Goal: Transaction & Acquisition: Purchase product/service

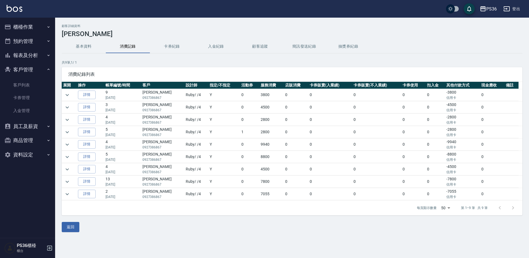
click at [25, 24] on button "櫃檯作業" at bounding box center [27, 27] width 51 height 14
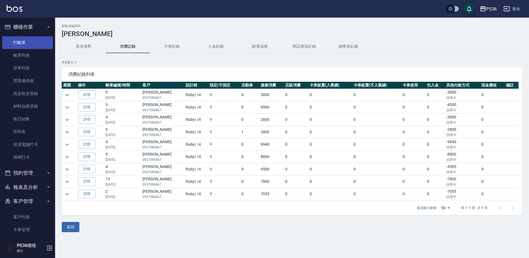
click at [28, 40] on link "打帳單" at bounding box center [27, 42] width 51 height 13
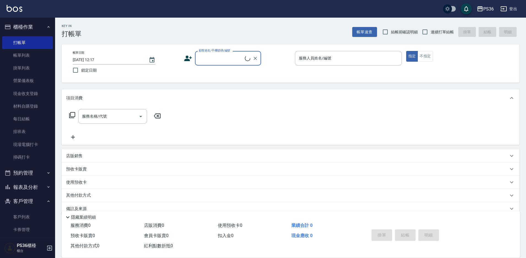
click at [229, 59] on input "顧客姓名/手機號碼/編號" at bounding box center [220, 58] width 47 height 10
click at [203, 74] on li "[PERSON_NAME]/0922468320/" at bounding box center [228, 72] width 66 height 9
type input "[PERSON_NAME]/0922468320/"
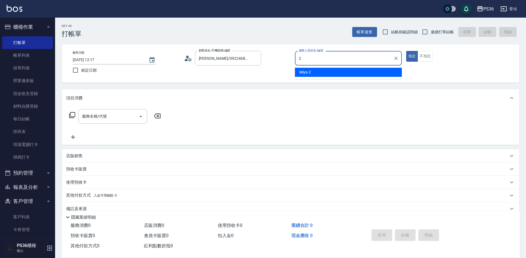
type input "Miya-2"
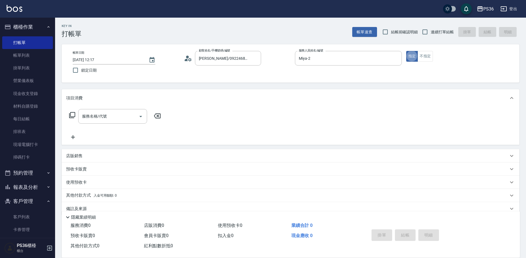
type button "true"
click at [419, 58] on button "不指定" at bounding box center [424, 56] width 15 height 11
click at [105, 116] on div "服務名稱/代號 服務名稱/代號" at bounding box center [112, 116] width 69 height 15
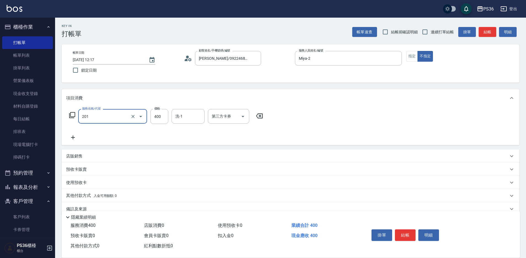
type input "C級洗剪(201)"
click at [407, 231] on button "結帳" at bounding box center [405, 235] width 21 height 12
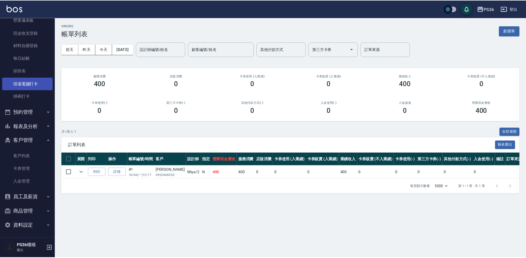
scroll to position [62, 0]
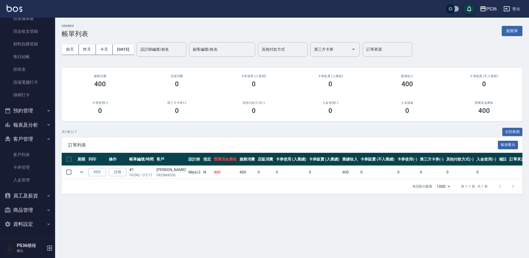
click at [42, 127] on button "報表及分析" at bounding box center [27, 125] width 51 height 14
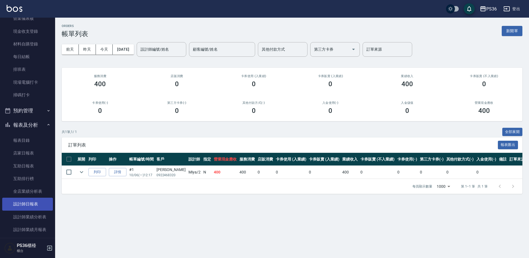
click at [33, 205] on link "設計師日報表" at bounding box center [27, 204] width 51 height 13
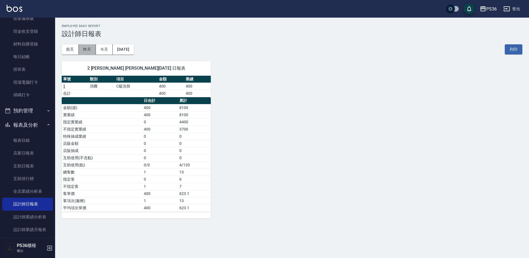
click at [85, 50] on button "昨天" at bounding box center [87, 49] width 17 height 10
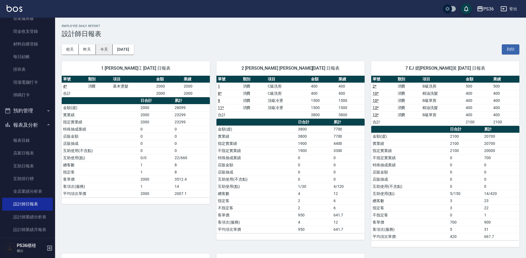
click at [98, 50] on button "今天" at bounding box center [104, 49] width 17 height 10
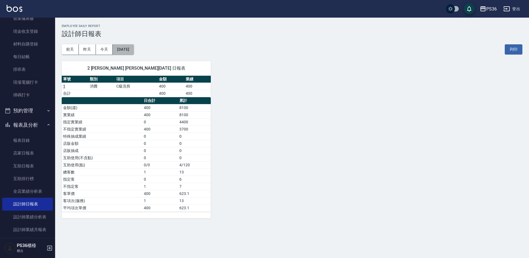
click at [125, 49] on button "[DATE]" at bounding box center [123, 49] width 21 height 10
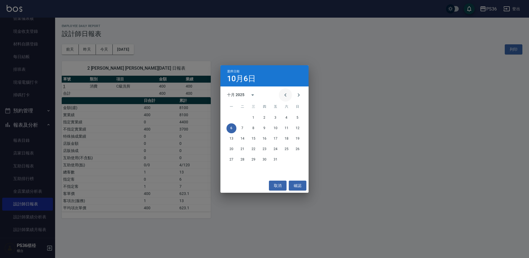
click at [286, 92] on icon "Previous month" at bounding box center [285, 95] width 7 height 7
click at [296, 116] on button "6" at bounding box center [297, 118] width 10 height 10
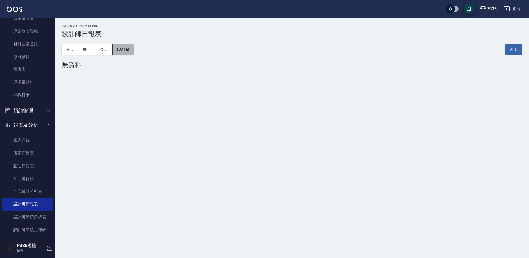
click at [124, 50] on button "[DATE]" at bounding box center [123, 49] width 21 height 10
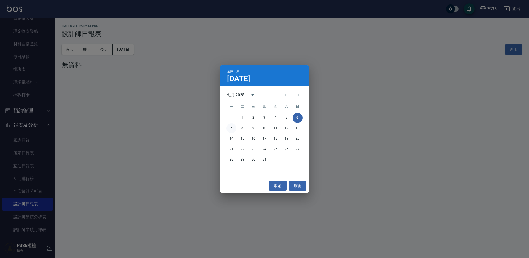
click at [234, 126] on button "7" at bounding box center [231, 128] width 10 height 10
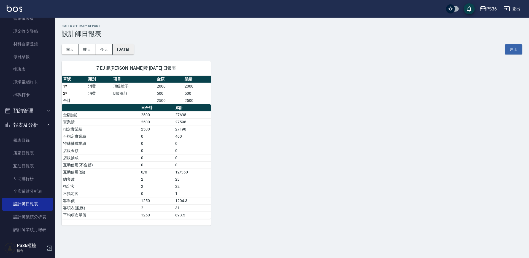
click at [134, 49] on button "[DATE]" at bounding box center [123, 49] width 21 height 10
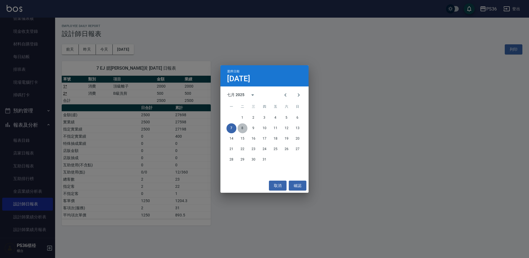
click at [242, 128] on button "8" at bounding box center [242, 128] width 10 height 10
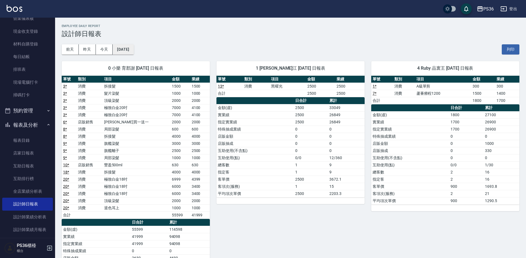
click at [126, 53] on button "[DATE]" at bounding box center [123, 49] width 21 height 10
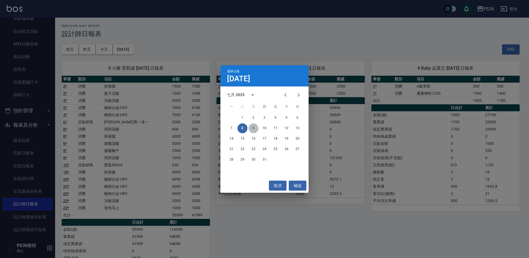
click at [251, 127] on button "9" at bounding box center [253, 128] width 10 height 10
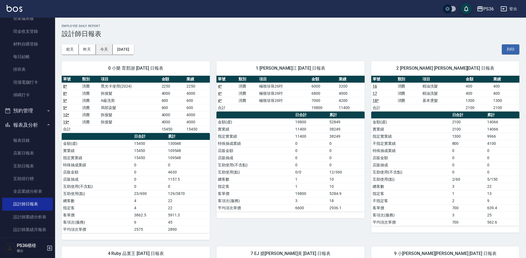
click at [108, 53] on button "今天" at bounding box center [104, 49] width 17 height 10
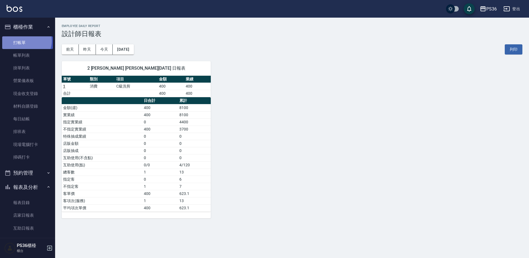
click at [25, 41] on link "打帳單" at bounding box center [27, 42] width 51 height 13
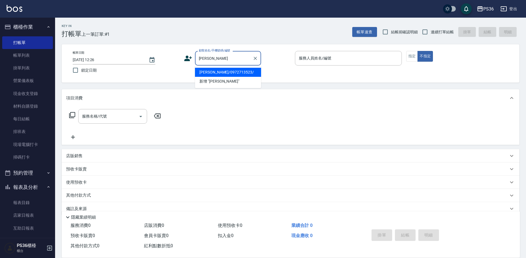
click at [216, 74] on li "[PERSON_NAME]/0972713523/" at bounding box center [228, 72] width 66 height 9
type input "[PERSON_NAME]/0972713523/"
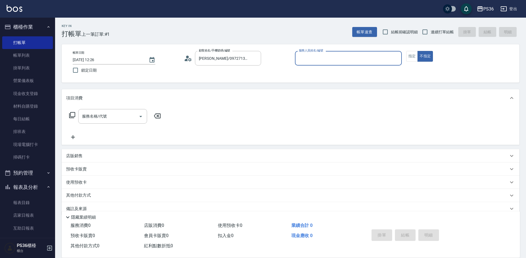
type input "EJ-7"
click at [410, 57] on button "指定" at bounding box center [412, 56] width 12 height 11
click at [80, 123] on div "服務名稱/代號" at bounding box center [112, 116] width 69 height 15
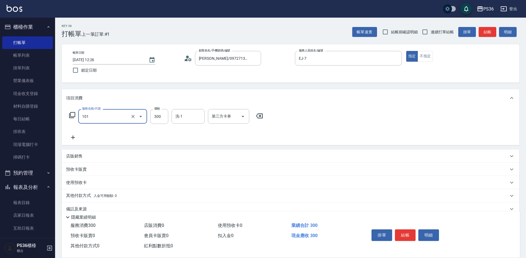
type input "洗髮(101)"
click at [407, 230] on button "結帳" at bounding box center [405, 235] width 21 height 12
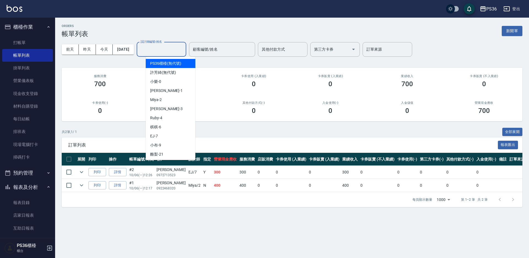
click at [160, 48] on input "設計師編號/姓名" at bounding box center [161, 50] width 45 height 10
click at [167, 136] on div "EJ -7" at bounding box center [171, 136] width 50 height 9
type input "EJ-7"
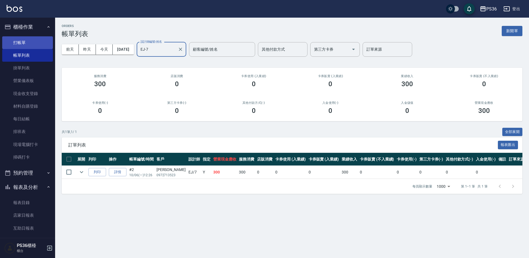
click at [18, 38] on link "打帳單" at bounding box center [27, 42] width 51 height 13
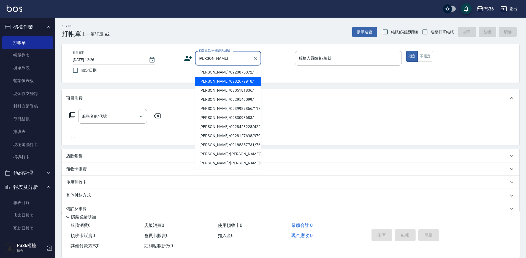
click at [216, 81] on li "[PERSON_NAME]/0982679918/" at bounding box center [228, 81] width 66 height 9
type input "[PERSON_NAME]/0982679918/"
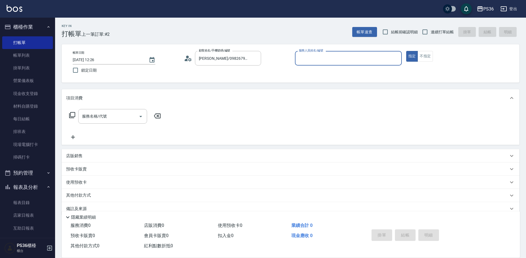
type input "Ruby-4"
click at [103, 116] on div "服務名稱/代號 服務名稱/代號" at bounding box center [112, 116] width 69 height 15
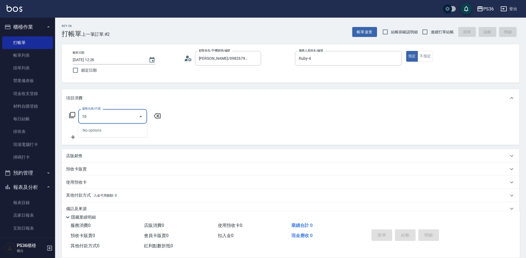
click at [103, 115] on input "10" at bounding box center [109, 116] width 56 height 10
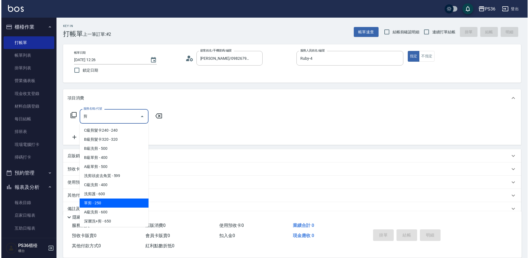
scroll to position [19, 0]
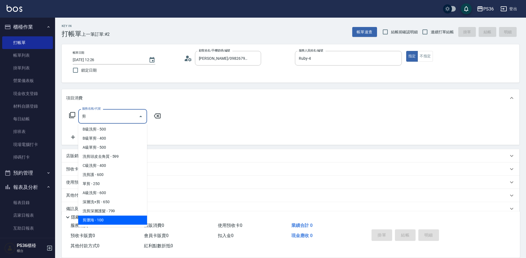
click at [136, 219] on span "剪瀏海 - 100" at bounding box center [112, 220] width 69 height 9
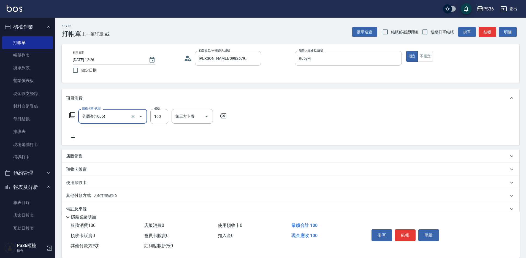
type input "剪瀏海(1005)"
click at [406, 231] on button "結帳" at bounding box center [405, 235] width 21 height 12
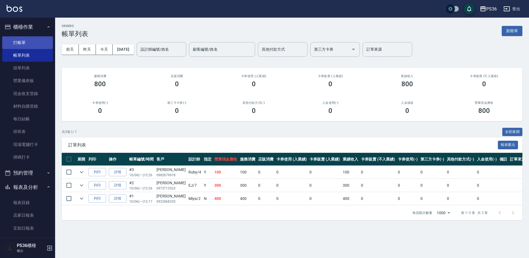
click at [9, 40] on link "打帳單" at bounding box center [27, 42] width 51 height 13
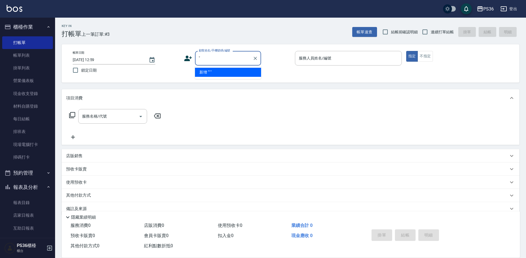
type input "'"
click at [212, 68] on li "[PERSON_NAME]/0985366283/" at bounding box center [228, 72] width 66 height 9
type input "[PERSON_NAME]/0985366283/"
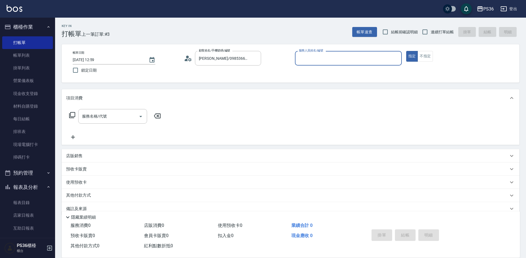
type input "[PERSON_NAME]-1"
click at [71, 114] on icon at bounding box center [72, 115] width 6 height 6
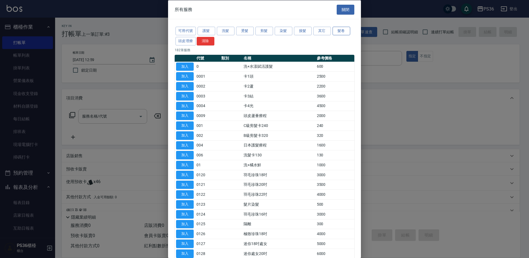
click at [336, 34] on button "髮卷" at bounding box center [341, 31] width 18 height 9
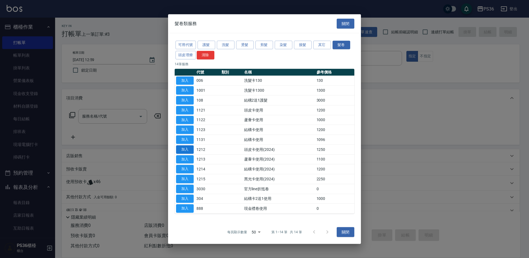
click at [188, 150] on button "加入" at bounding box center [185, 149] width 18 height 9
type input "頭皮卡使用(2024)(1212)"
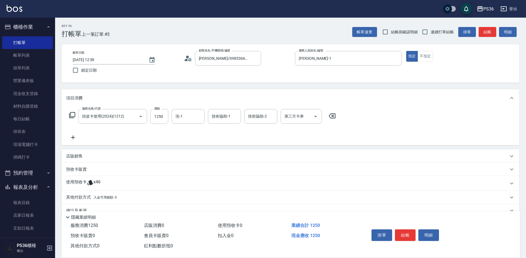
click at [70, 117] on icon at bounding box center [72, 115] width 7 height 7
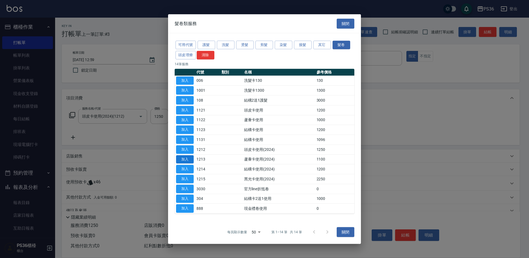
click at [185, 157] on button "加入" at bounding box center [185, 159] width 18 height 9
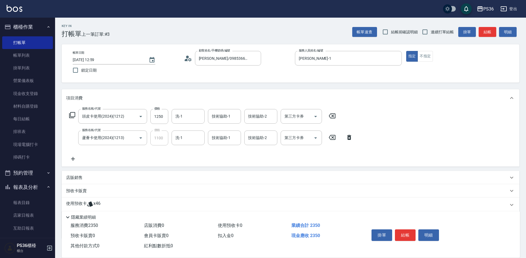
click at [69, 115] on div "服務名稱/代號 頭皮卡使用(2024)(1212) 服務名稱/代號 價格 1250 價格 洗-1 洗-1 技術協助-1 技術協助-1 技術協助-2 技術協助-…" at bounding box center [202, 116] width 273 height 15
click at [72, 118] on icon at bounding box center [72, 115] width 6 height 6
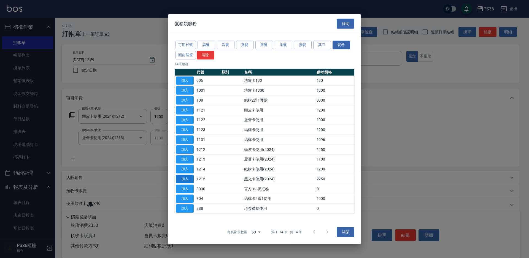
click at [189, 176] on button "加入" at bounding box center [185, 179] width 18 height 9
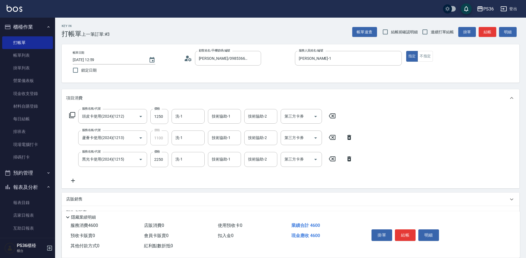
click at [306, 124] on div "第三方卡券 第三方卡券" at bounding box center [303, 116] width 45 height 15
click at [303, 119] on div "第三方卡券 第三方卡券" at bounding box center [301, 116] width 41 height 15
click at [296, 142] on span "舊有卡券" at bounding box center [301, 139] width 41 height 9
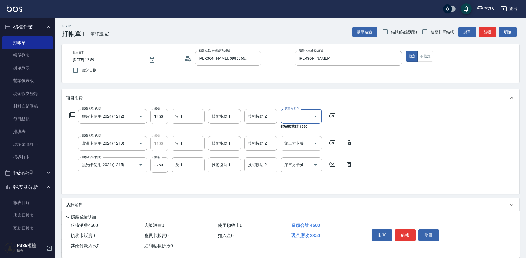
type input "舊有卡券"
click at [296, 139] on div "第三方卡券 第三方卡券" at bounding box center [301, 143] width 41 height 15
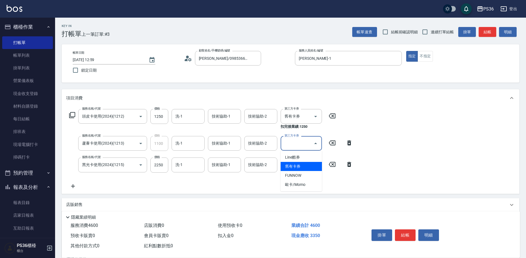
click at [295, 162] on span "舊有卡券" at bounding box center [301, 166] width 41 height 9
type input "舊有卡券"
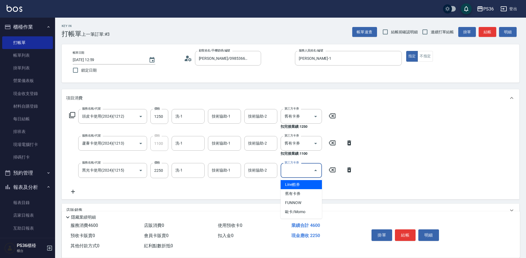
click at [296, 171] on input "第三方卡券" at bounding box center [297, 170] width 28 height 10
click at [291, 190] on span "舊有卡券" at bounding box center [301, 193] width 41 height 9
type input "舊有卡券"
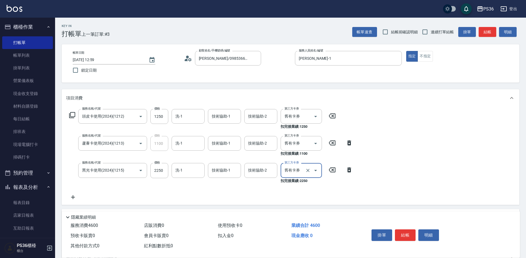
click at [402, 229] on button "結帳" at bounding box center [405, 235] width 21 height 12
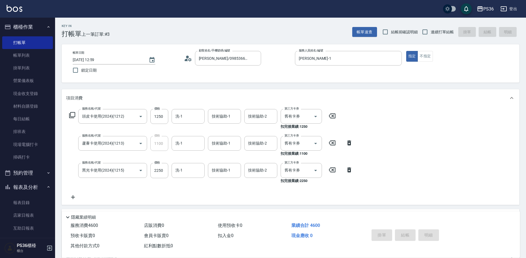
click at [402, 232] on div "掛單 結帳 明細" at bounding box center [405, 235] width 72 height 17
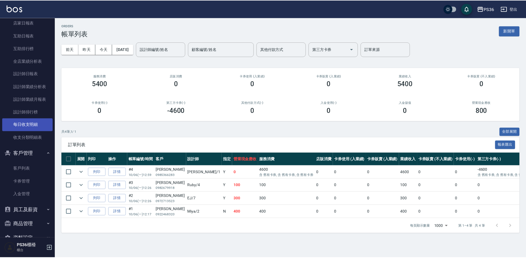
scroll to position [193, 0]
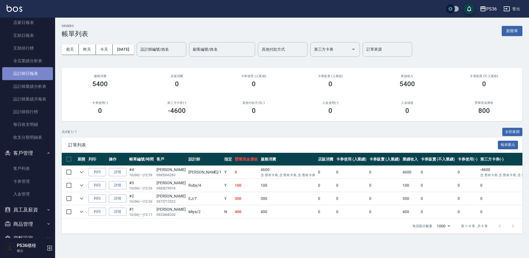
click at [28, 68] on link "設計師日報表" at bounding box center [27, 73] width 51 height 13
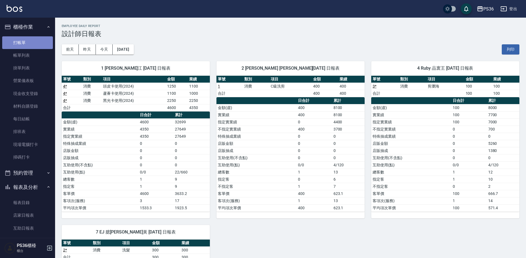
click at [29, 44] on link "打帳單" at bounding box center [27, 42] width 51 height 13
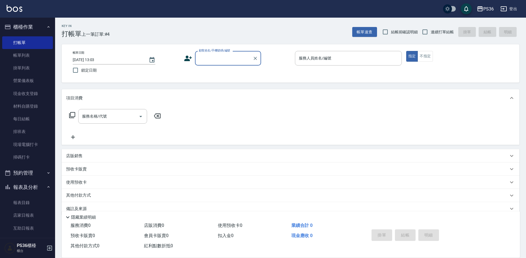
type input "ㄋ"
click at [226, 73] on li "[PERSON_NAME]/0927386867/7788" at bounding box center [228, 72] width 66 height 9
type input "[PERSON_NAME]/0927386867/7788"
type input "Ruby-4"
click at [104, 122] on div "服務名稱/代號" at bounding box center [112, 116] width 69 height 15
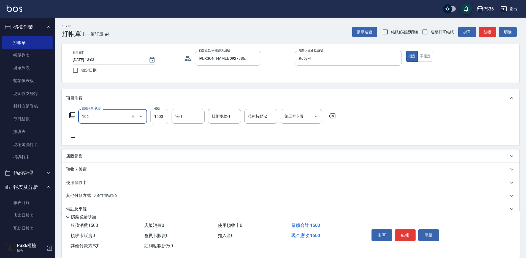
type input "頂級染髮(106)"
click at [161, 116] on input "1500" at bounding box center [159, 116] width 18 height 15
type input "2500"
click at [64, 138] on div "服務名稱/代號 頂級染髮(106) 服務名稱/代號 價格 2500 價格 洗-1 洗-1 技術協助-1 技術協助-1 技術協助-2 技術協助-2 第三方卡券 …" at bounding box center [291, 126] width 458 height 38
click at [73, 138] on icon at bounding box center [73, 137] width 4 height 4
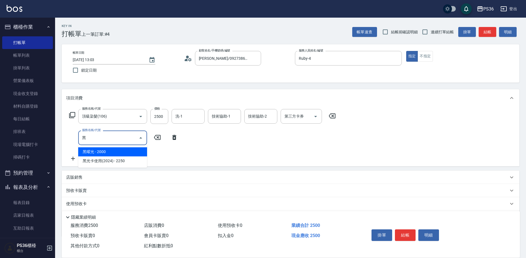
click at [103, 150] on span "黑曜光 - 2000" at bounding box center [112, 151] width 69 height 9
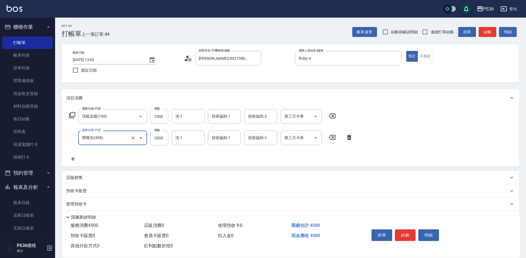
type input "黑曜光(308)"
click at [75, 155] on div "服務名稱/代號 頂級染髮(106) 服務名稱/代號 價格 2500 價格 洗-1 洗-1 技術協助-1 技術協助-1 技術協助-2 技術協助-2 第三方卡券 …" at bounding box center [211, 135] width 290 height 53
click at [76, 161] on icon at bounding box center [73, 159] width 14 height 7
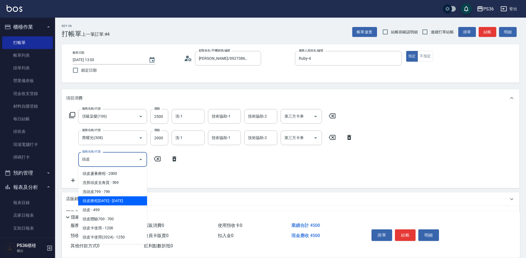
click at [125, 202] on span "頭皮療程[DATE] - [DATE]" at bounding box center [112, 200] width 69 height 9
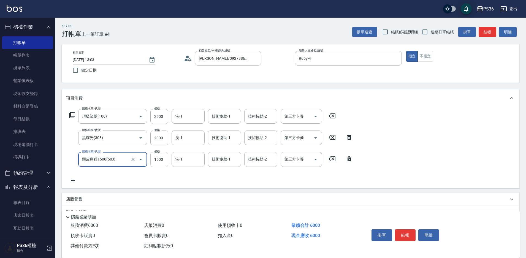
type input "頭皮療程1500(503)"
click at [159, 162] on input "1500" at bounding box center [159, 159] width 18 height 15
type input "1350"
click at [197, 168] on div "服務名稱/代號 頂級染髮(106) 服務名稱/代號 價格 2500 價格 洗-1 洗-1 技術協助-1 技術協助-1 技術協助-2 技術協助-2 第三方卡券 …" at bounding box center [211, 146] width 290 height 75
click at [197, 158] on input "洗-1" at bounding box center [188, 159] width 28 height 10
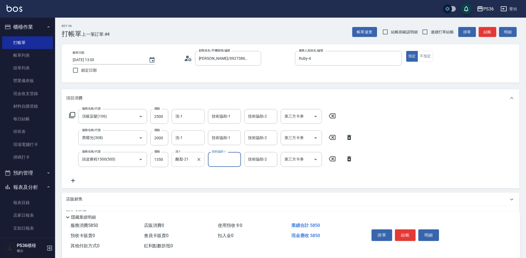
click at [183, 157] on input "酪梨-21" at bounding box center [184, 159] width 20 height 10
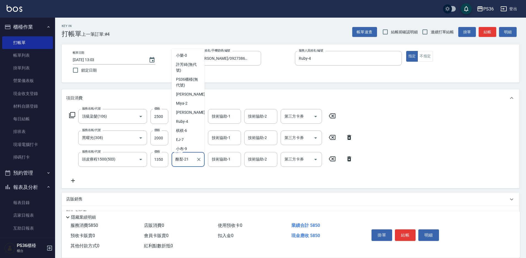
scroll to position [10, 0]
click at [183, 157] on input "酪梨-21" at bounding box center [184, 159] width 20 height 10
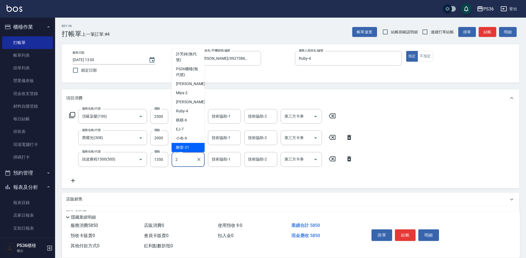
scroll to position [0, 0]
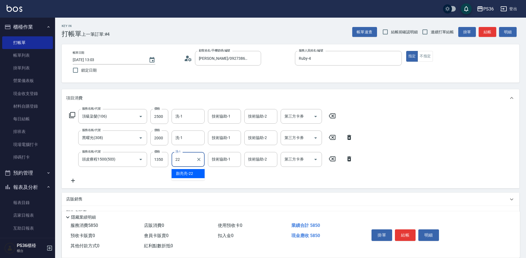
type input "[PERSON_NAME]-22"
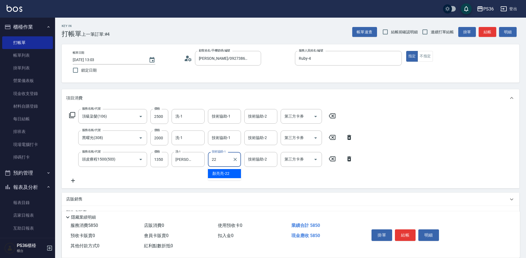
type input "[PERSON_NAME]-22"
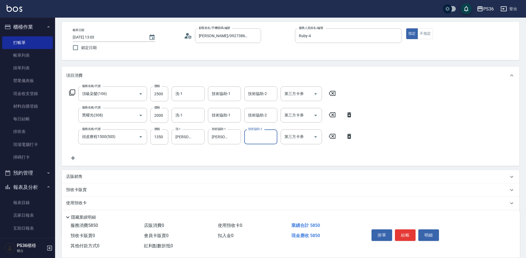
scroll to position [54, 0]
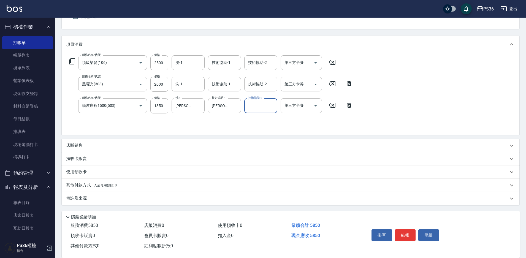
click at [83, 185] on p "其他付款方式 入金可用餘額: 0" at bounding box center [91, 185] width 51 height 6
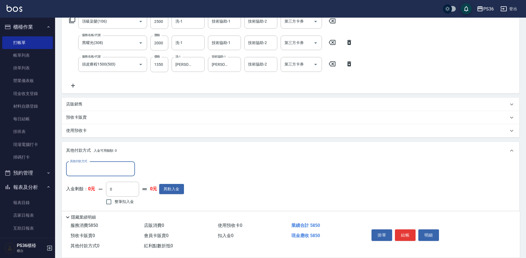
scroll to position [100, 0]
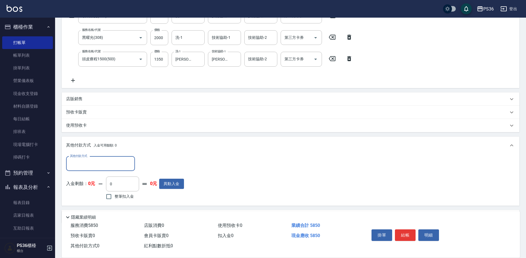
click at [97, 162] on input "其他付款方式" at bounding box center [101, 164] width 64 height 10
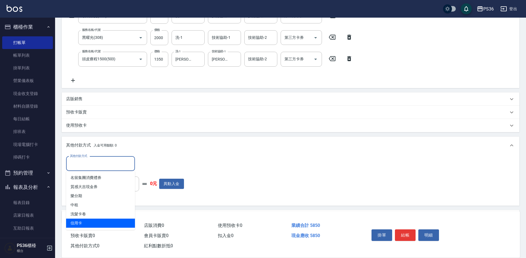
click at [100, 225] on span "信用卡" at bounding box center [100, 223] width 69 height 9
type input "信用卡"
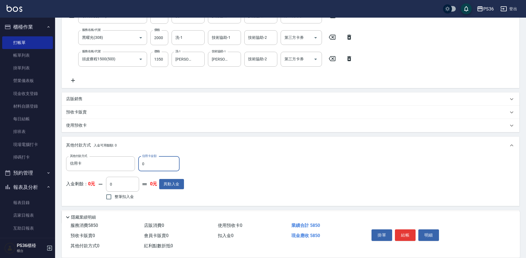
click at [154, 161] on input "0" at bounding box center [158, 163] width 41 height 15
click at [154, 161] on input "2" at bounding box center [158, 163] width 41 height 15
type input "5850"
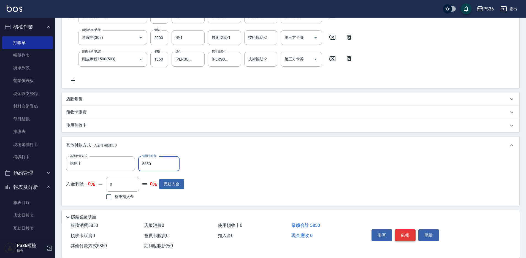
click at [409, 229] on button "結帳" at bounding box center [405, 235] width 21 height 12
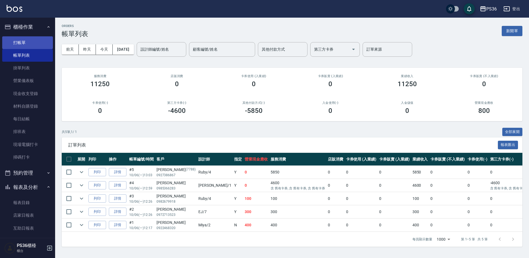
click at [25, 42] on link "打帳單" at bounding box center [27, 42] width 51 height 13
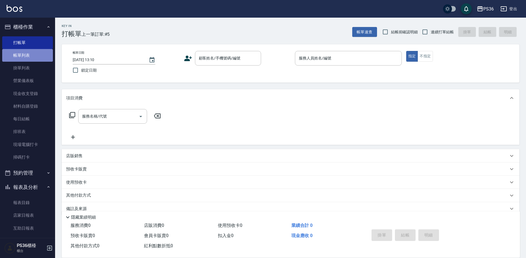
click at [35, 56] on link "帳單列表" at bounding box center [27, 55] width 51 height 13
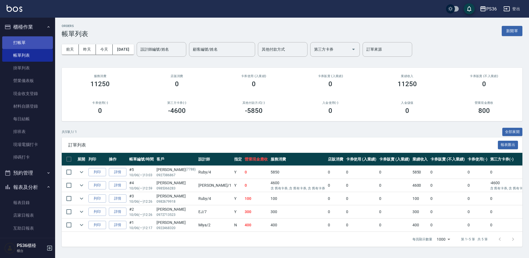
click at [21, 42] on link "打帳單" at bounding box center [27, 42] width 51 height 13
